Goal: Task Accomplishment & Management: Use online tool/utility

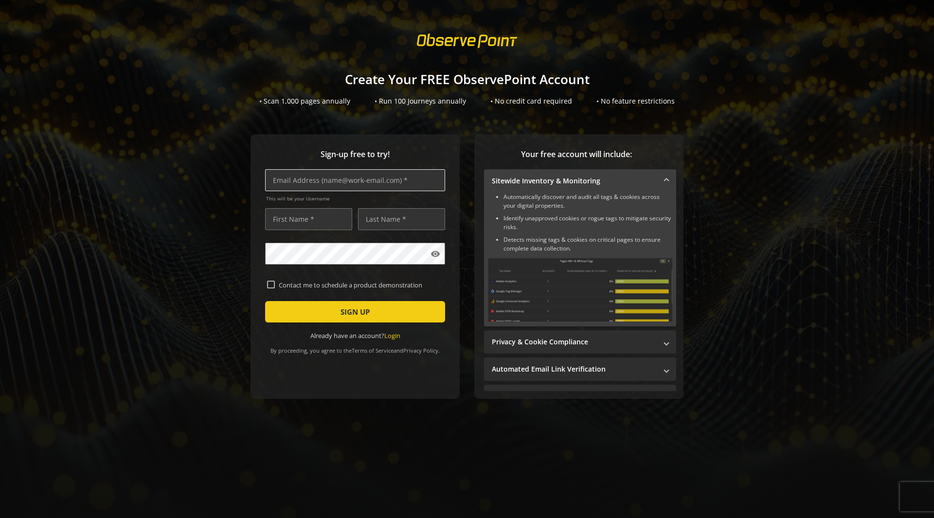
click at [374, 185] on input "text" at bounding box center [355, 180] width 180 height 22
type input "[PERSON_NAME][EMAIL_ADDRESS][DOMAIN_NAME]"
type input "[DEMOGRAPHIC_DATA]"
type input "[PERSON_NAME]"
click at [351, 318] on span "SIGN UP" at bounding box center [354, 312] width 29 height 18
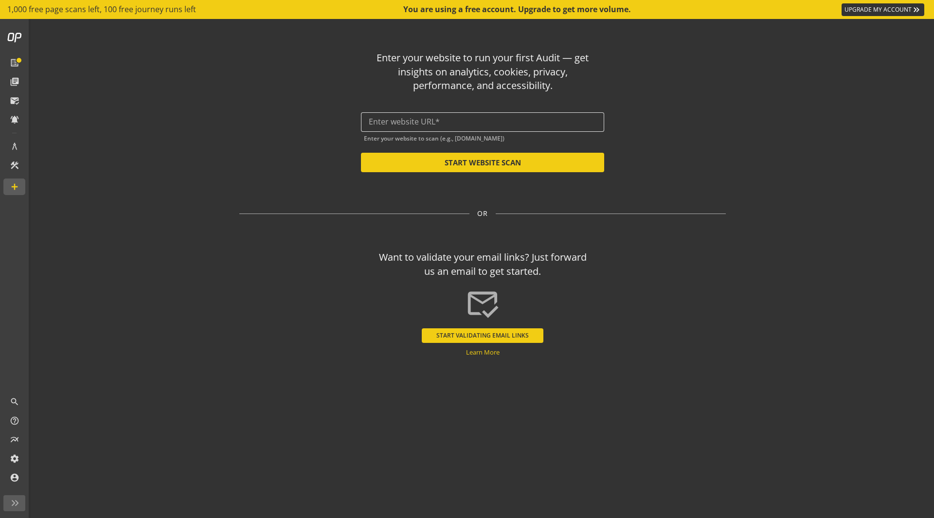
click at [498, 125] on input "text" at bounding box center [483, 121] width 228 height 9
paste input "[URL][DOMAIN_NAME]"
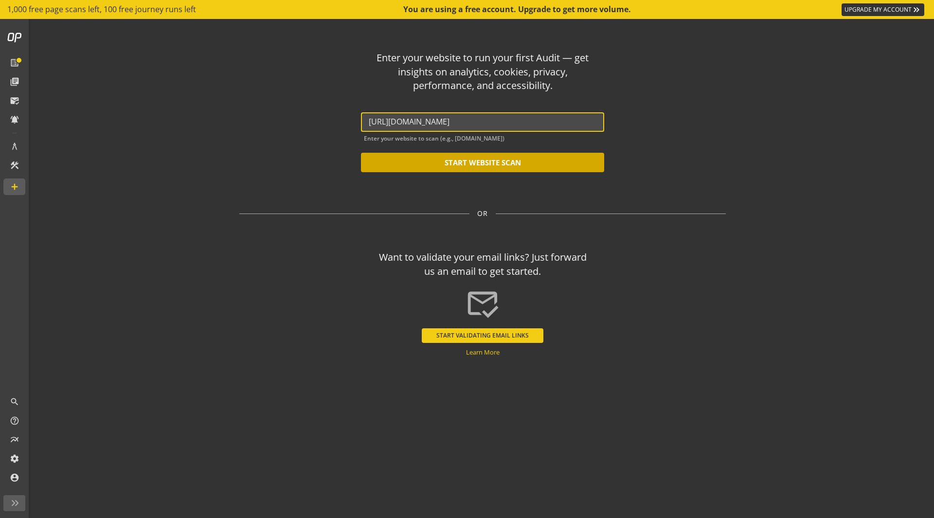
type input "[URL][DOMAIN_NAME]"
click at [514, 162] on button "START WEBSITE SCAN" at bounding box center [482, 162] width 243 height 19
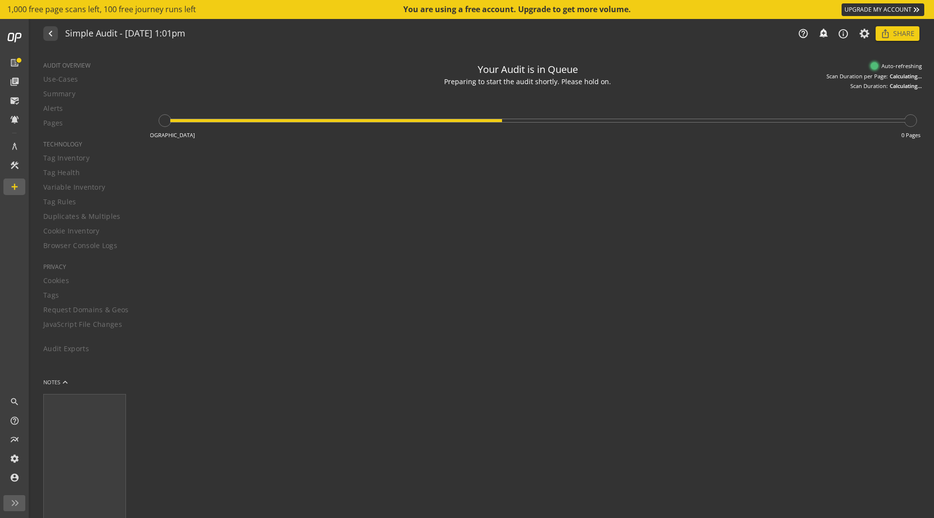
type textarea "Notes can include: -a description of what this audit is validating -changes in …"
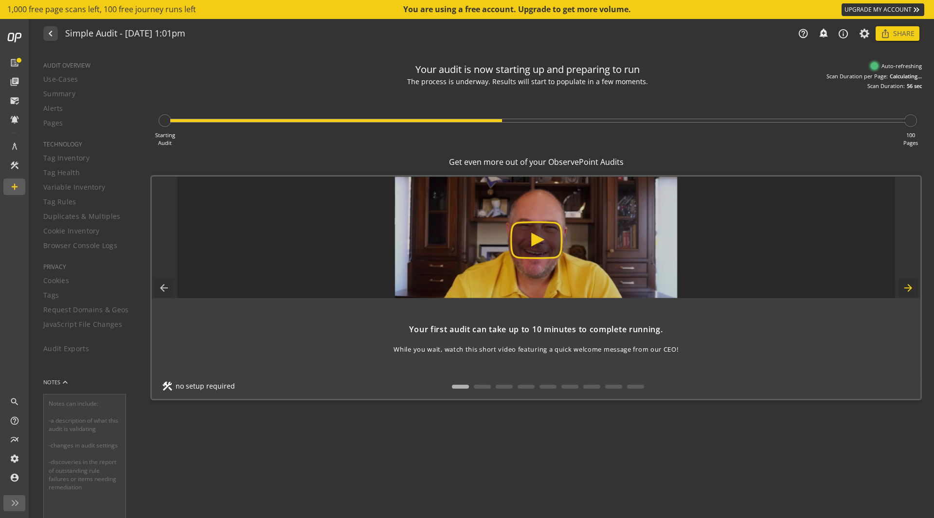
click at [913, 286] on mat-icon "arrow_forward" at bounding box center [907, 287] width 19 height 19
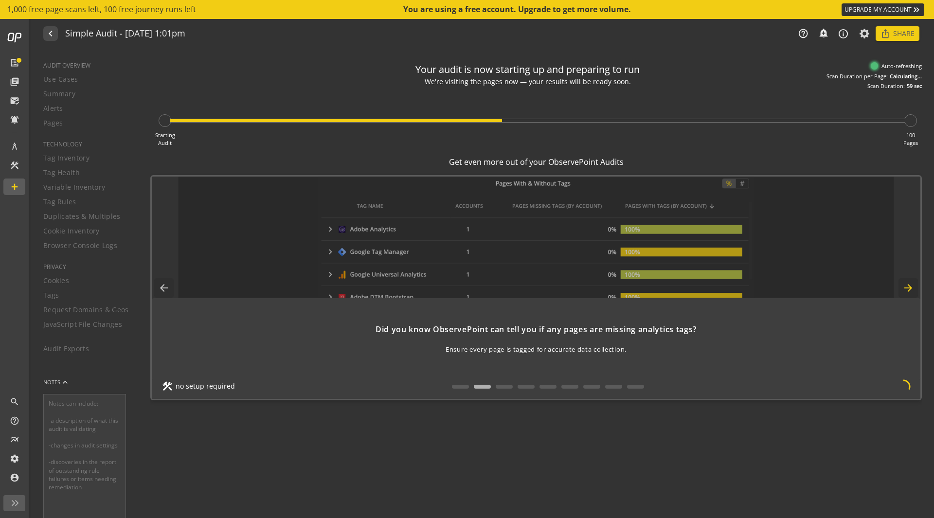
click at [913, 286] on mat-icon "arrow_forward" at bounding box center [907, 287] width 19 height 19
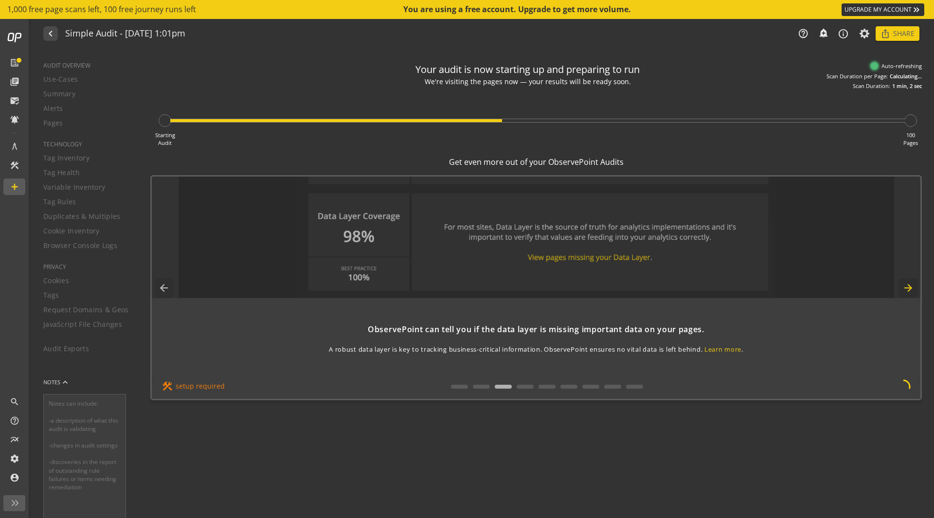
click at [913, 286] on mat-icon "arrow_forward" at bounding box center [907, 287] width 19 height 19
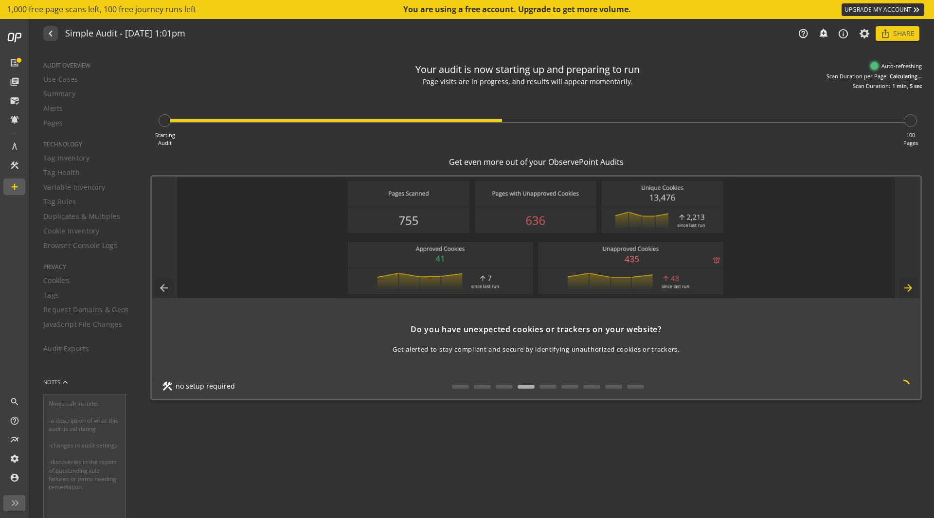
click at [913, 286] on mat-icon "arrow_forward" at bounding box center [907, 287] width 19 height 19
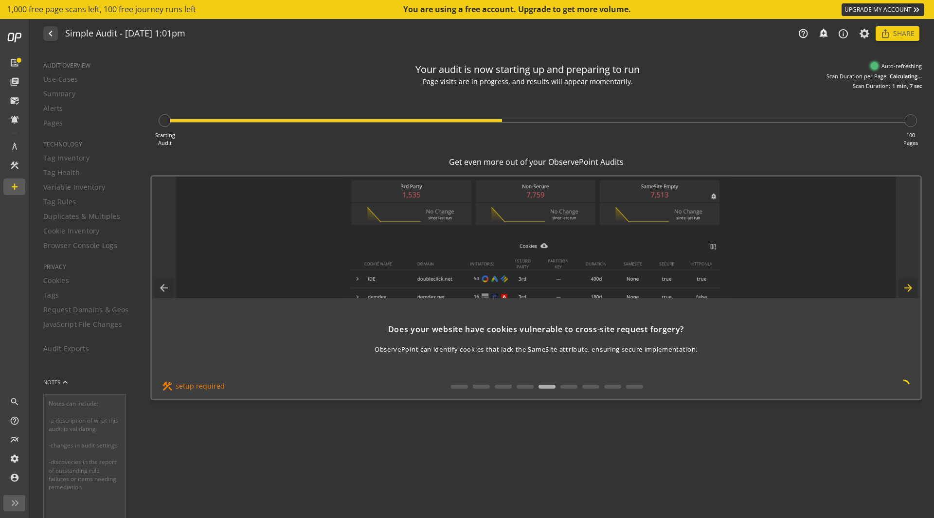
click at [913, 286] on mat-icon "arrow_forward" at bounding box center [907, 287] width 19 height 19
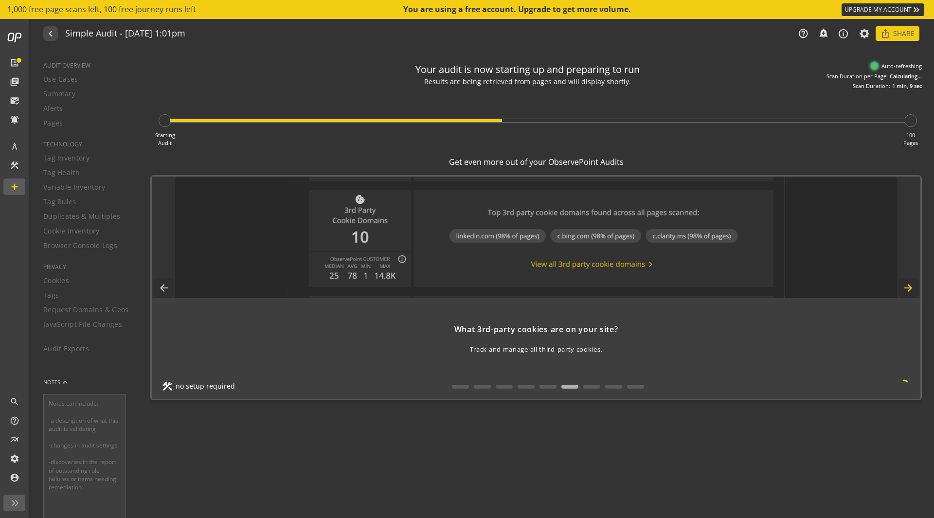
click at [913, 286] on mat-icon "arrow_forward" at bounding box center [907, 287] width 19 height 19
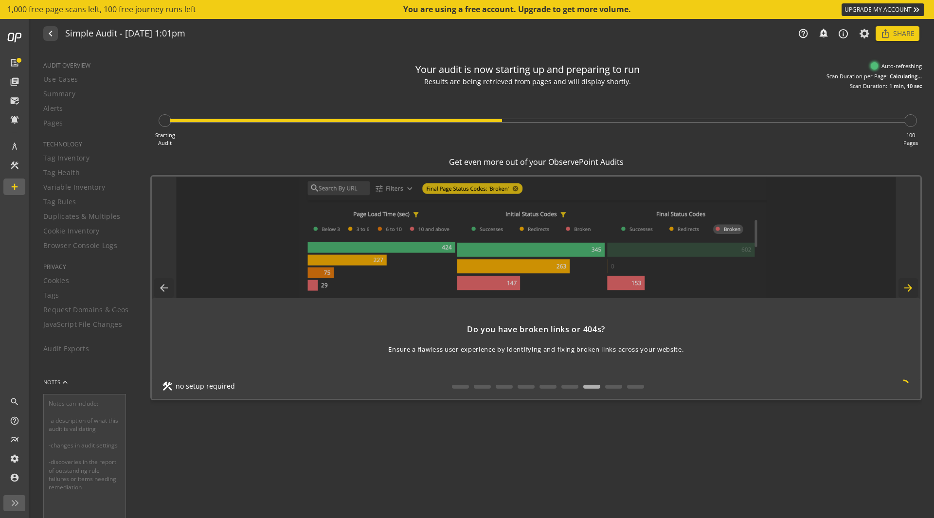
click at [913, 286] on mat-icon "arrow_forward" at bounding box center [907, 287] width 19 height 19
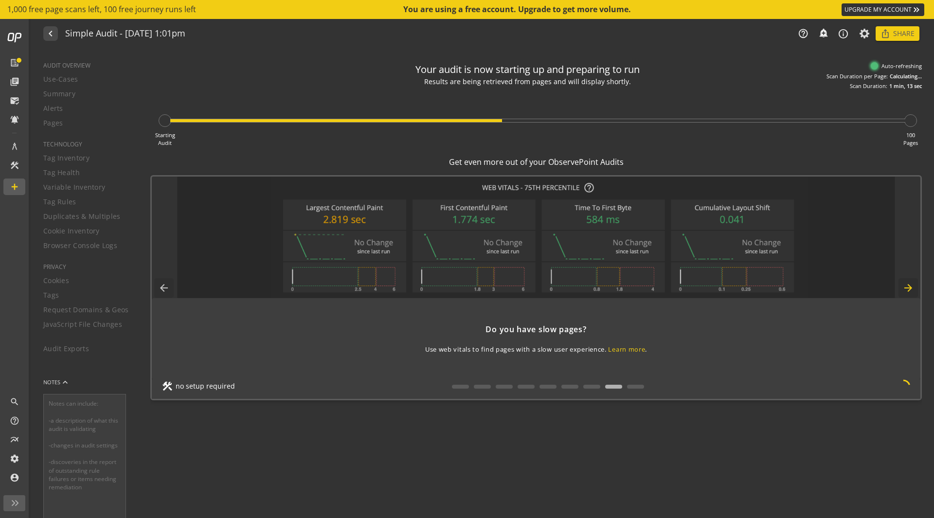
click at [913, 286] on mat-icon "arrow_forward" at bounding box center [907, 287] width 19 height 19
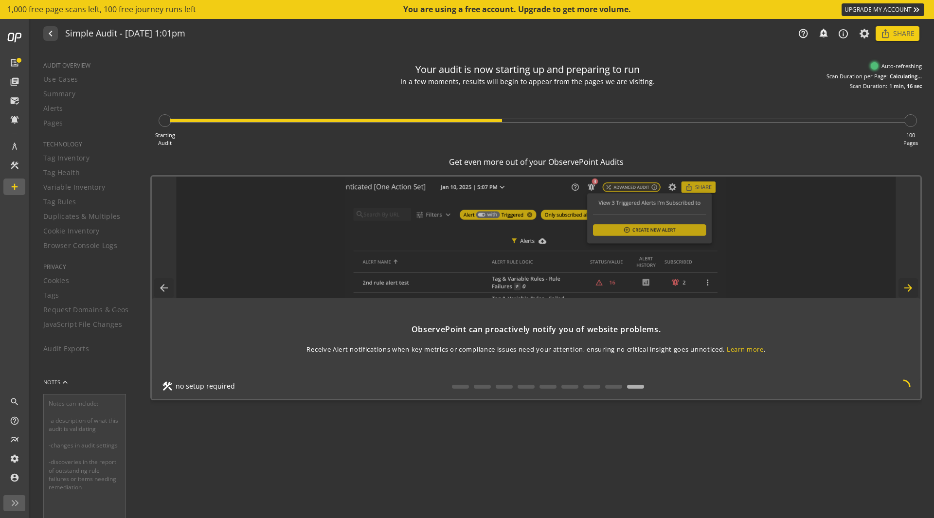
click at [912, 294] on mat-icon "arrow_forward" at bounding box center [907, 287] width 19 height 19
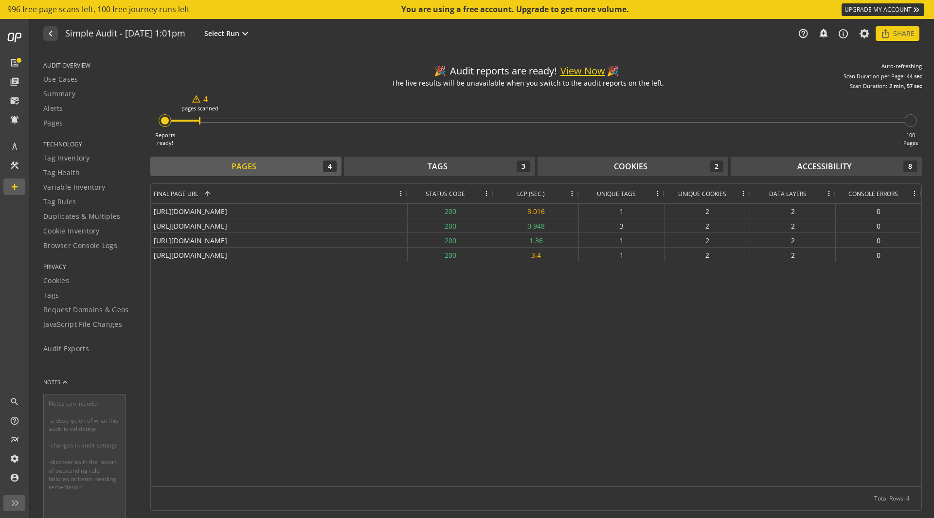
click at [516, 391] on div "[URL][DOMAIN_NAME] 200 3.016 1 2 2 0 [URL][DOMAIN_NAME] 200 0.948 3 2 2 0 [URL]…" at bounding box center [536, 345] width 770 height 283
click at [494, 163] on div "Tags 3" at bounding box center [439, 166] width 181 height 12
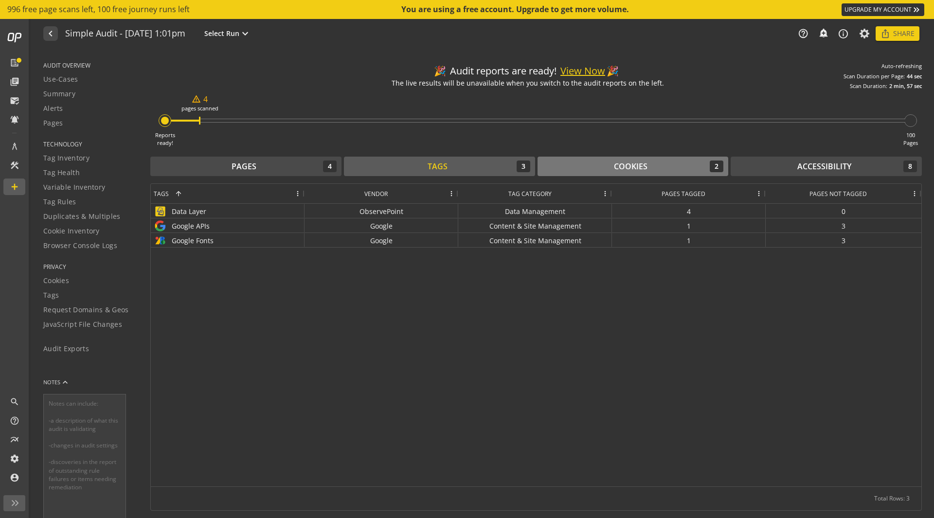
click at [635, 163] on div "Cookies" at bounding box center [631, 166] width 34 height 11
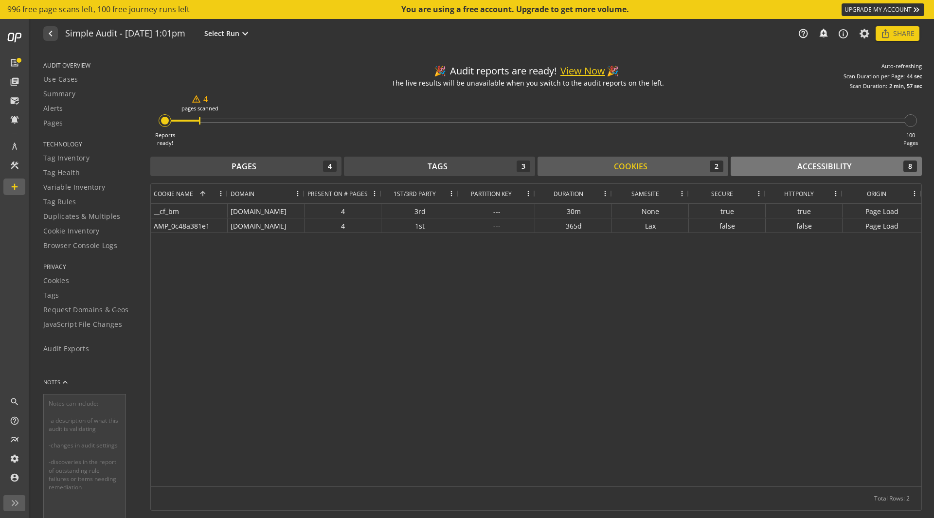
click at [817, 165] on div "Accessibility" at bounding box center [824, 166] width 54 height 11
